Goal: Navigation & Orientation: Find specific page/section

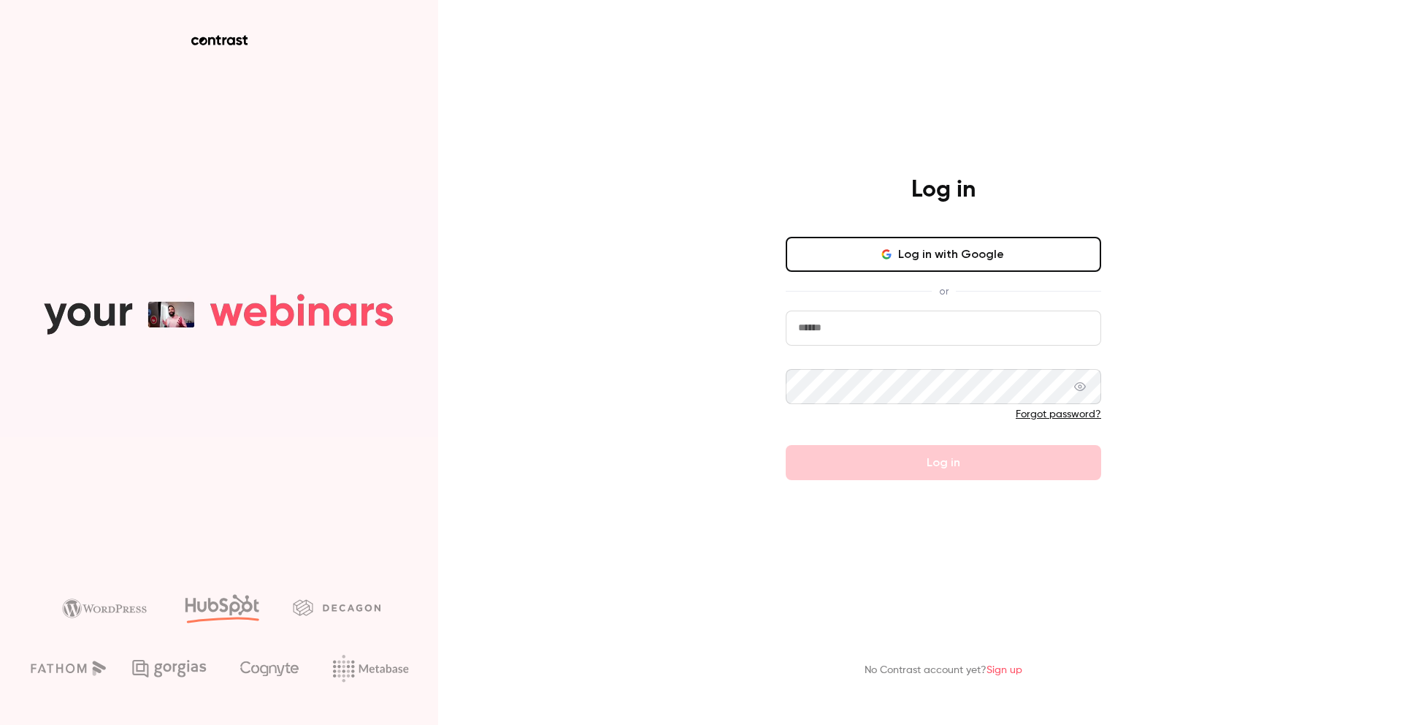
type input "*****"
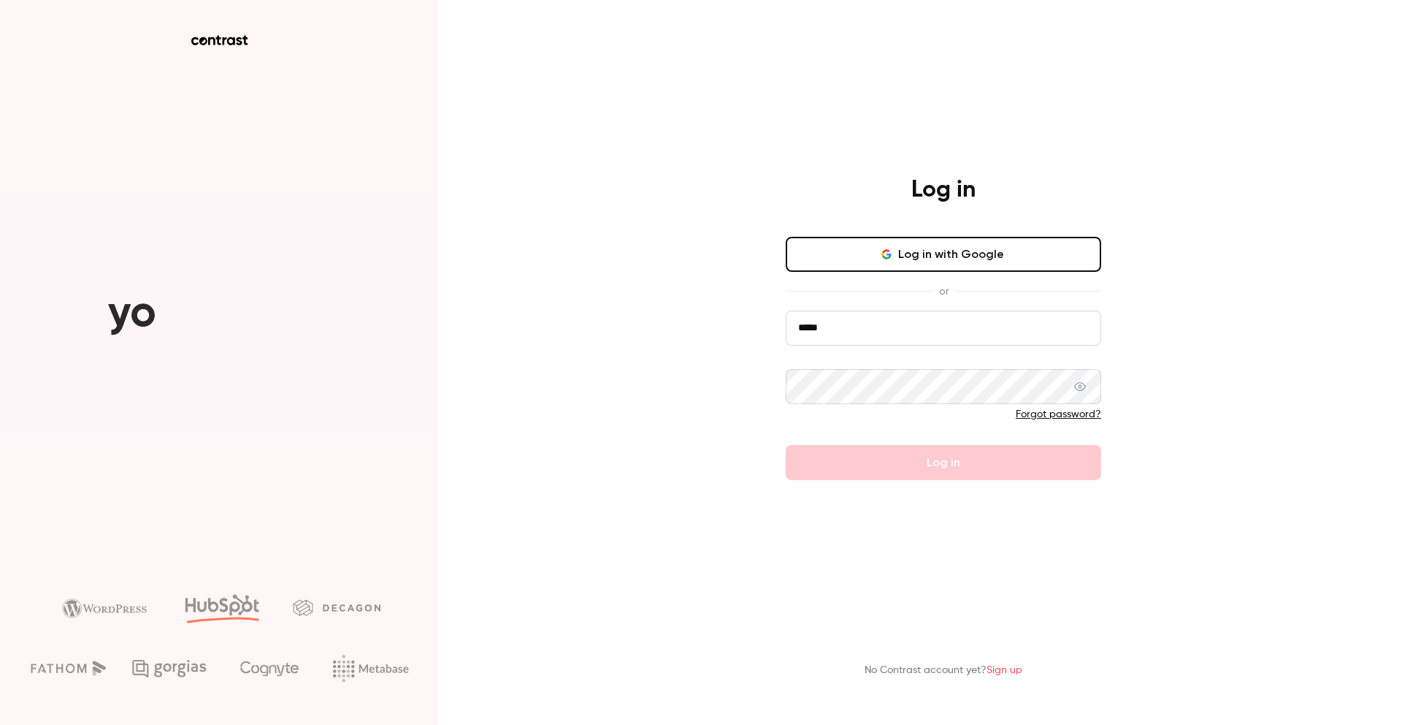
click at [913, 241] on button "Log in with Google" at bounding box center [944, 254] width 316 height 35
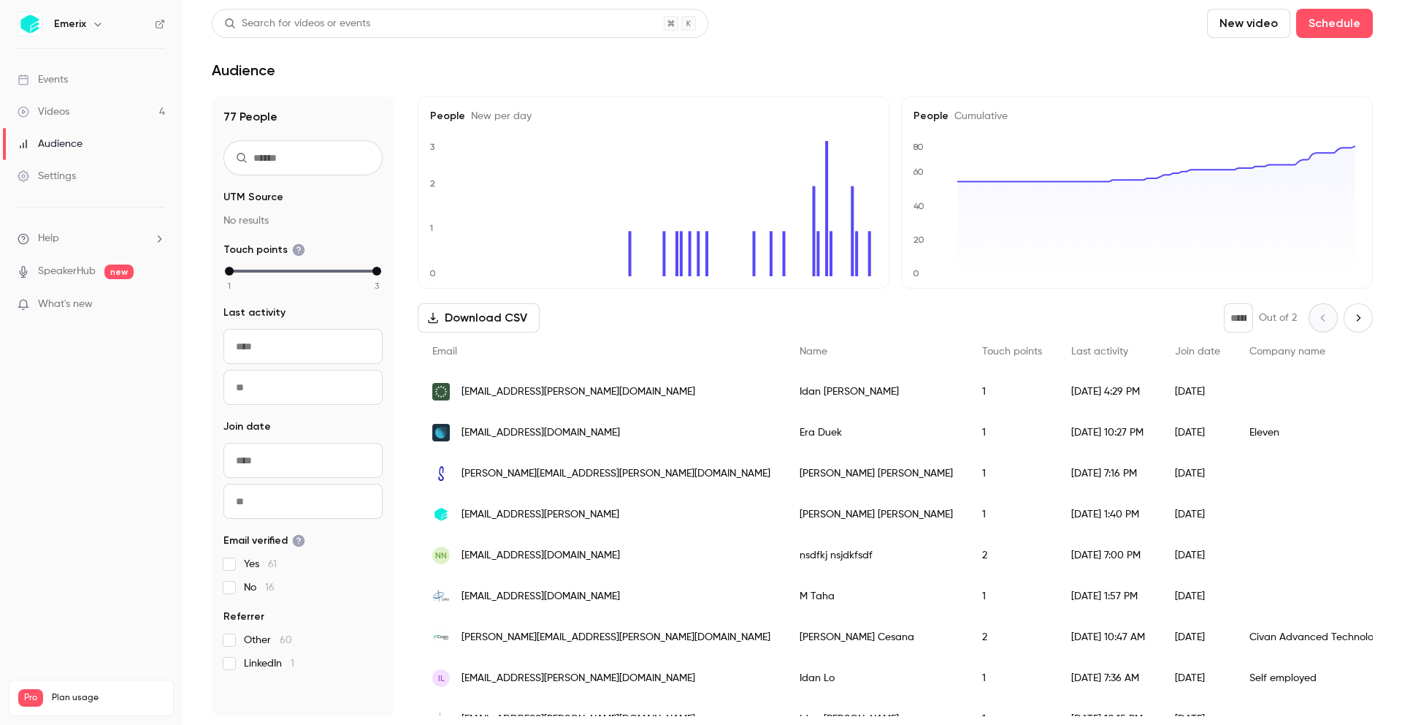
click at [62, 110] on div "Videos" at bounding box center [44, 111] width 52 height 15
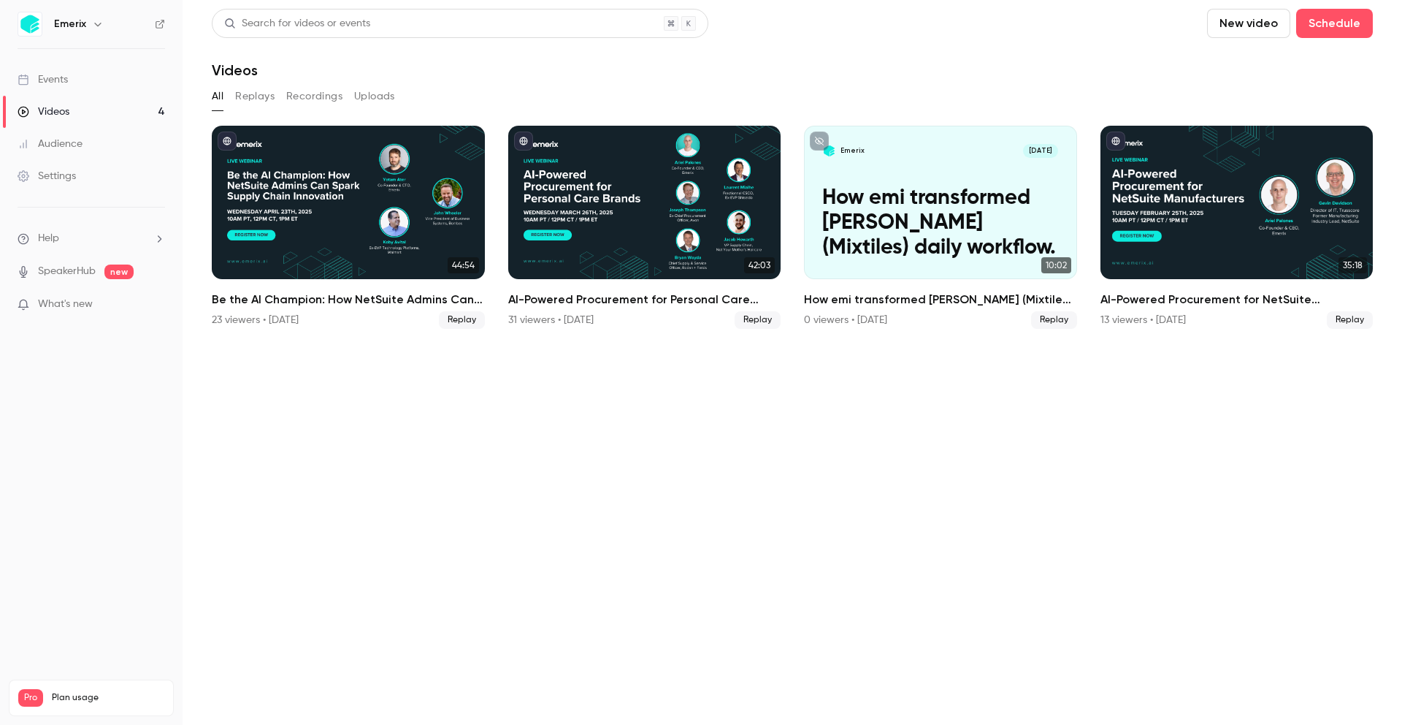
click at [85, 305] on span "What's new" at bounding box center [65, 304] width 55 height 15
